Goal: Task Accomplishment & Management: Manage account settings

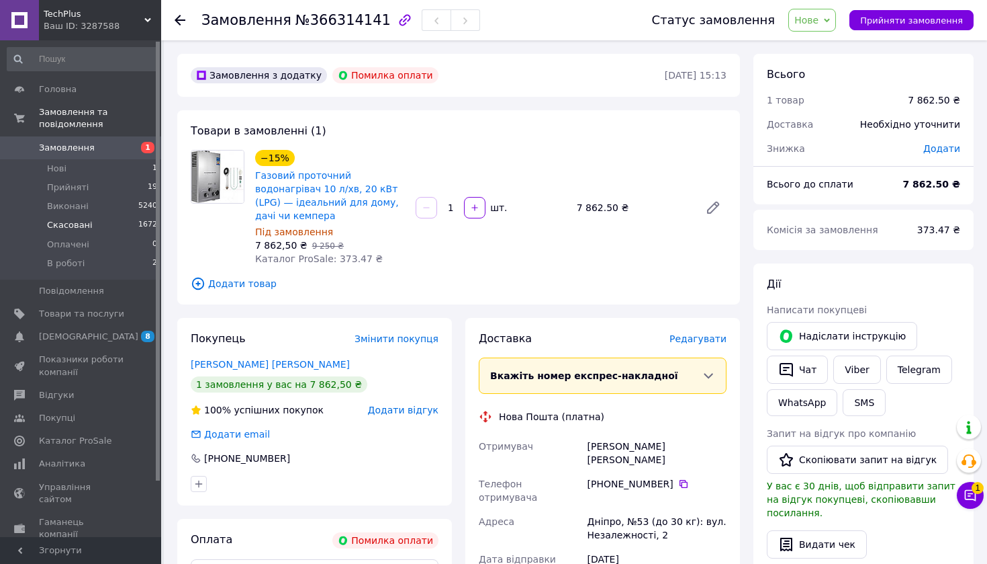
click at [113, 219] on li "Скасовані 1672" at bounding box center [82, 225] width 165 height 19
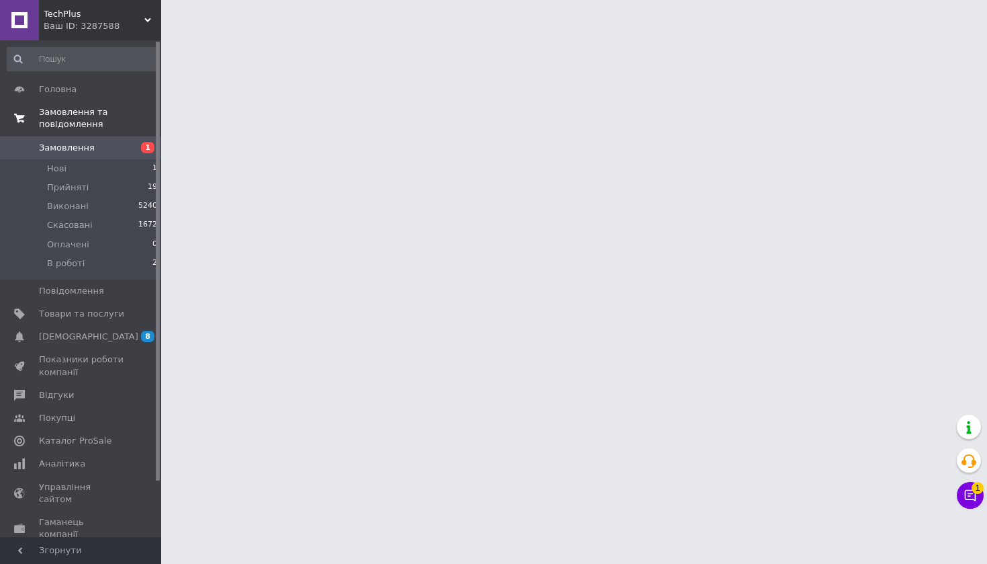
click at [105, 114] on span "Замовлення та повідомлення" at bounding box center [100, 118] width 122 height 24
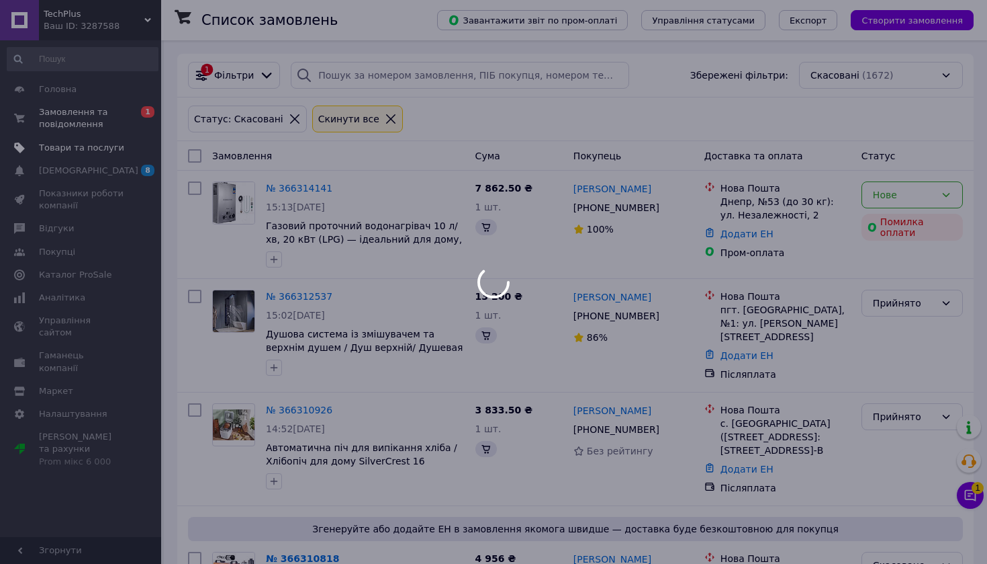
click at [111, 154] on link "Товари та послуги" at bounding box center [82, 147] width 165 height 23
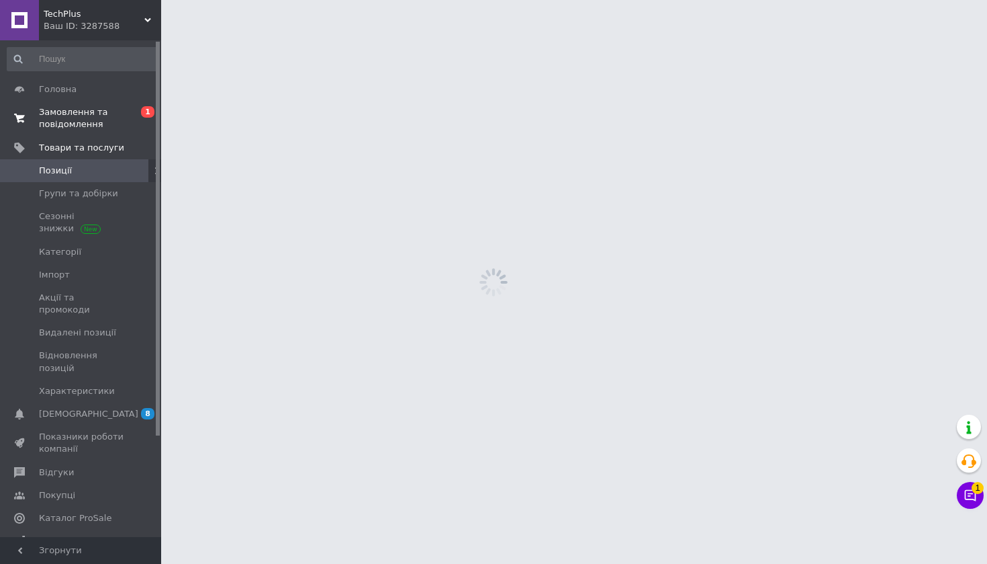
click at [121, 130] on span "Замовлення та повідомлення" at bounding box center [81, 118] width 85 height 24
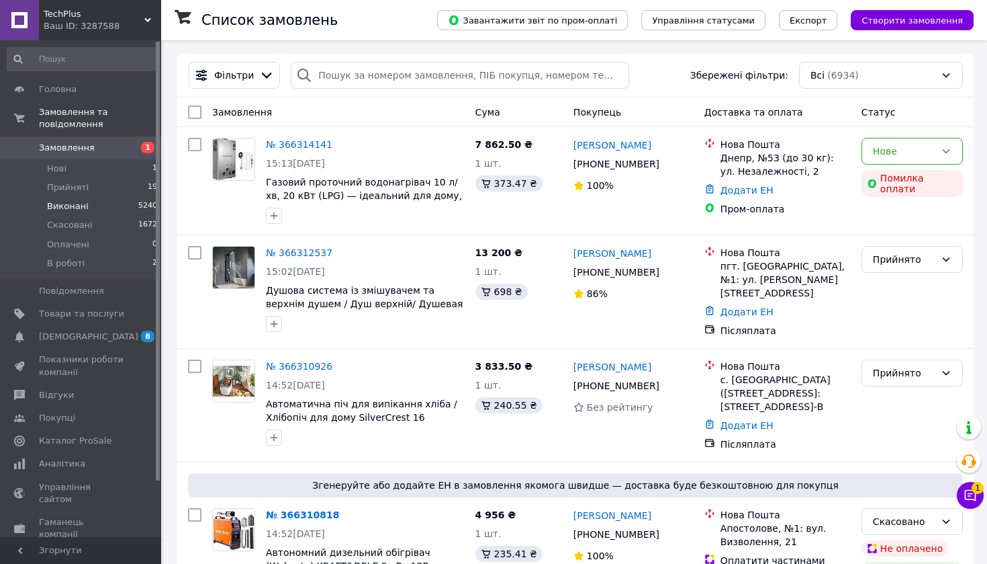
click at [81, 210] on span "Виконані" at bounding box center [68, 206] width 42 height 12
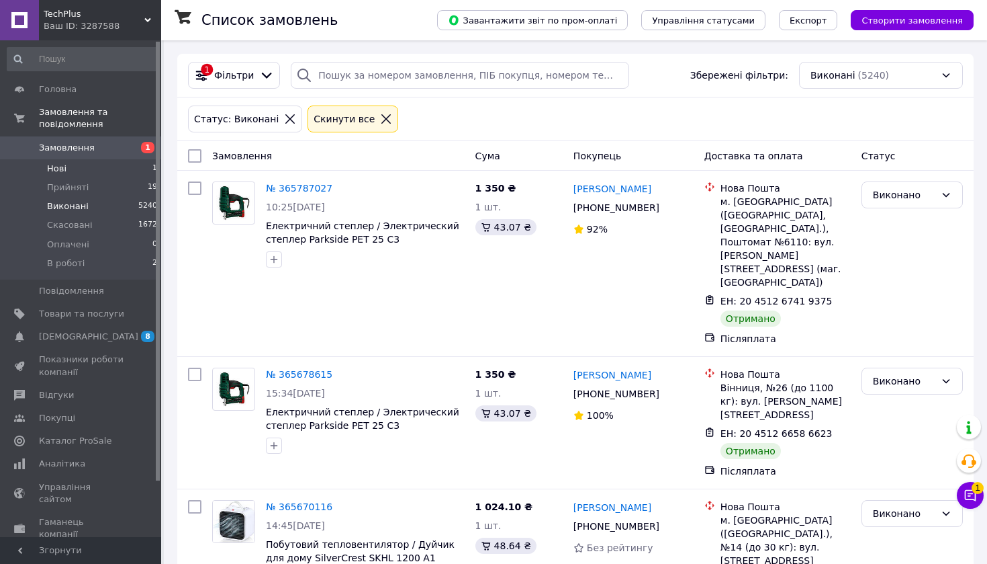
click at [77, 161] on li "Нові 1" at bounding box center [82, 168] width 165 height 19
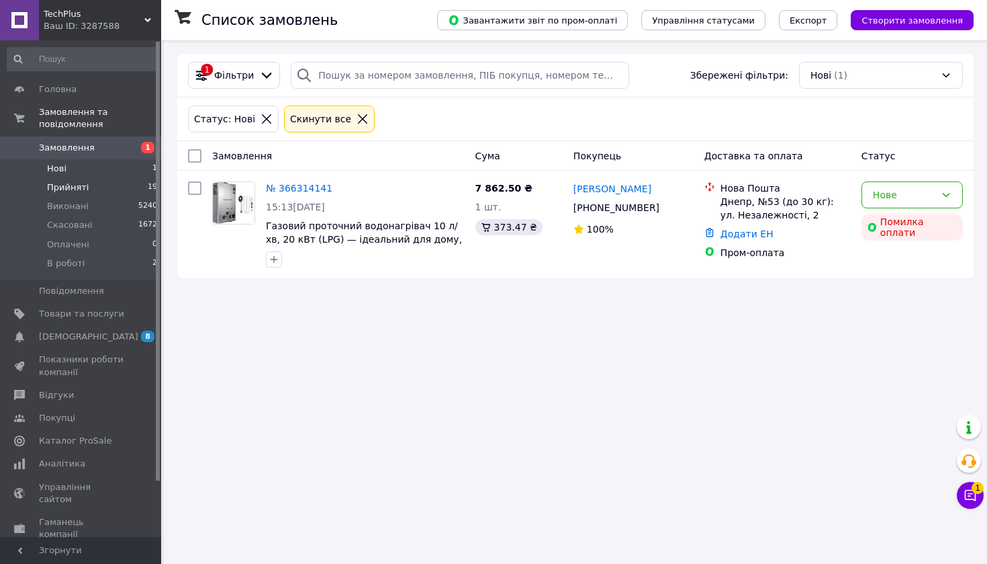
click at [105, 194] on li "Прийняті 19" at bounding box center [82, 187] width 165 height 19
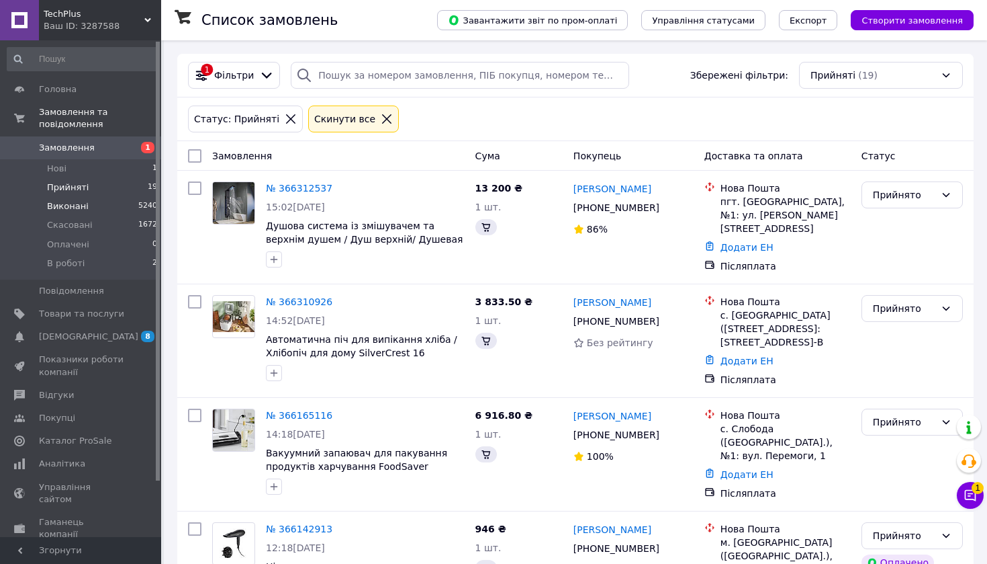
click at [61, 210] on span "Виконані" at bounding box center [68, 206] width 42 height 12
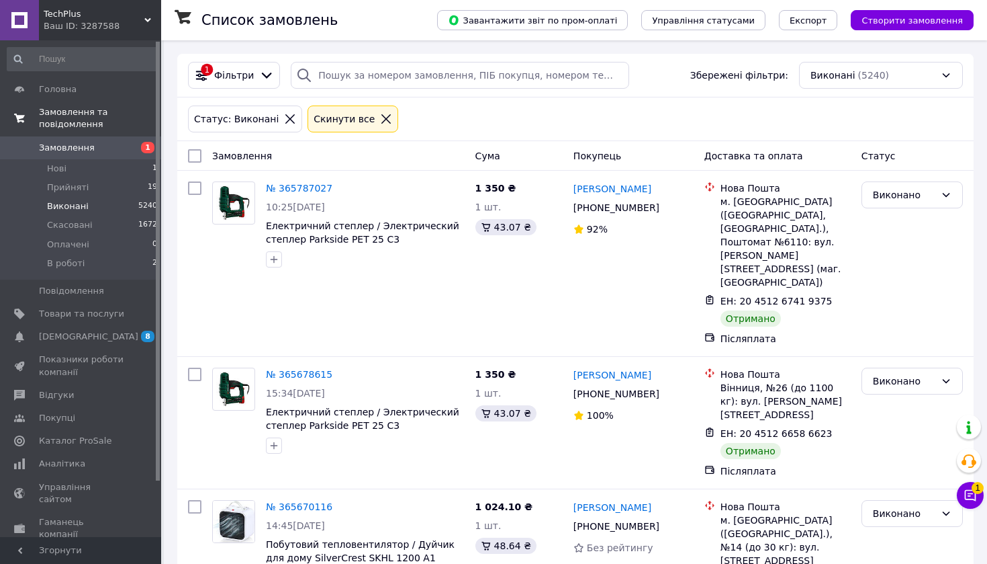
click at [60, 123] on span "Замовлення та повідомлення" at bounding box center [100, 118] width 122 height 24
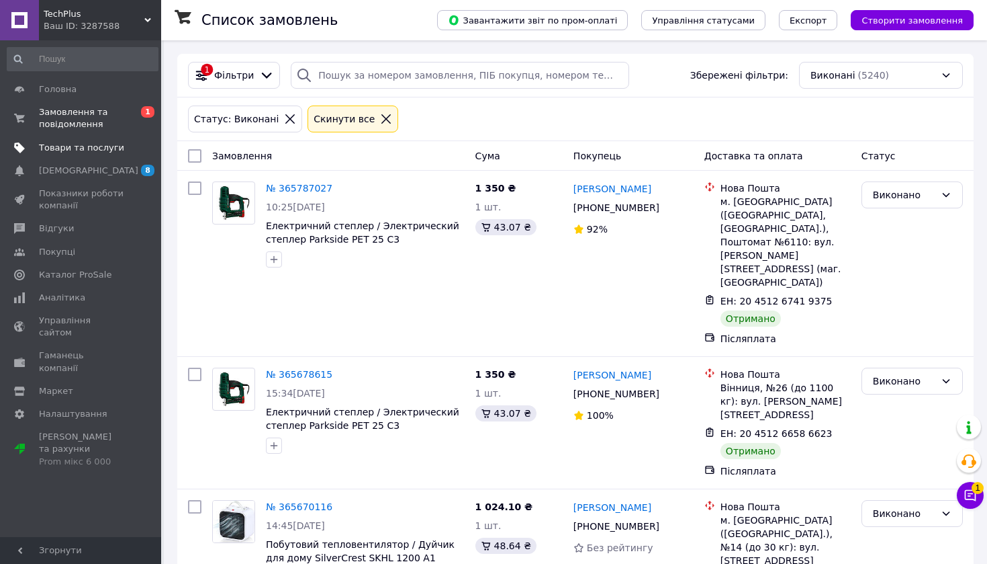
click at [67, 140] on link "Товари та послуги" at bounding box center [82, 147] width 165 height 23
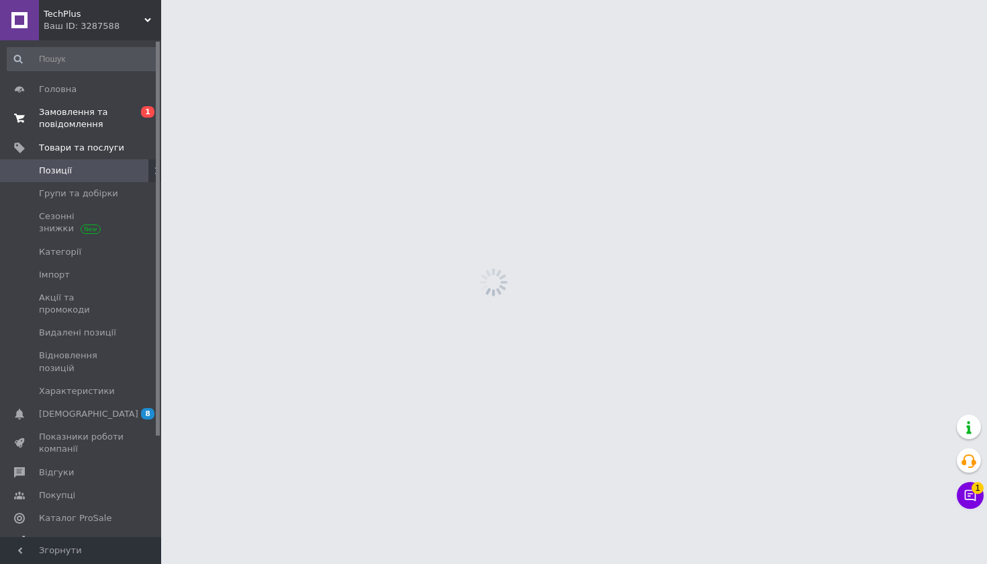
click at [67, 122] on span "Замовлення та повідомлення" at bounding box center [81, 118] width 85 height 24
